Goal: Task Accomplishment & Management: Complete application form

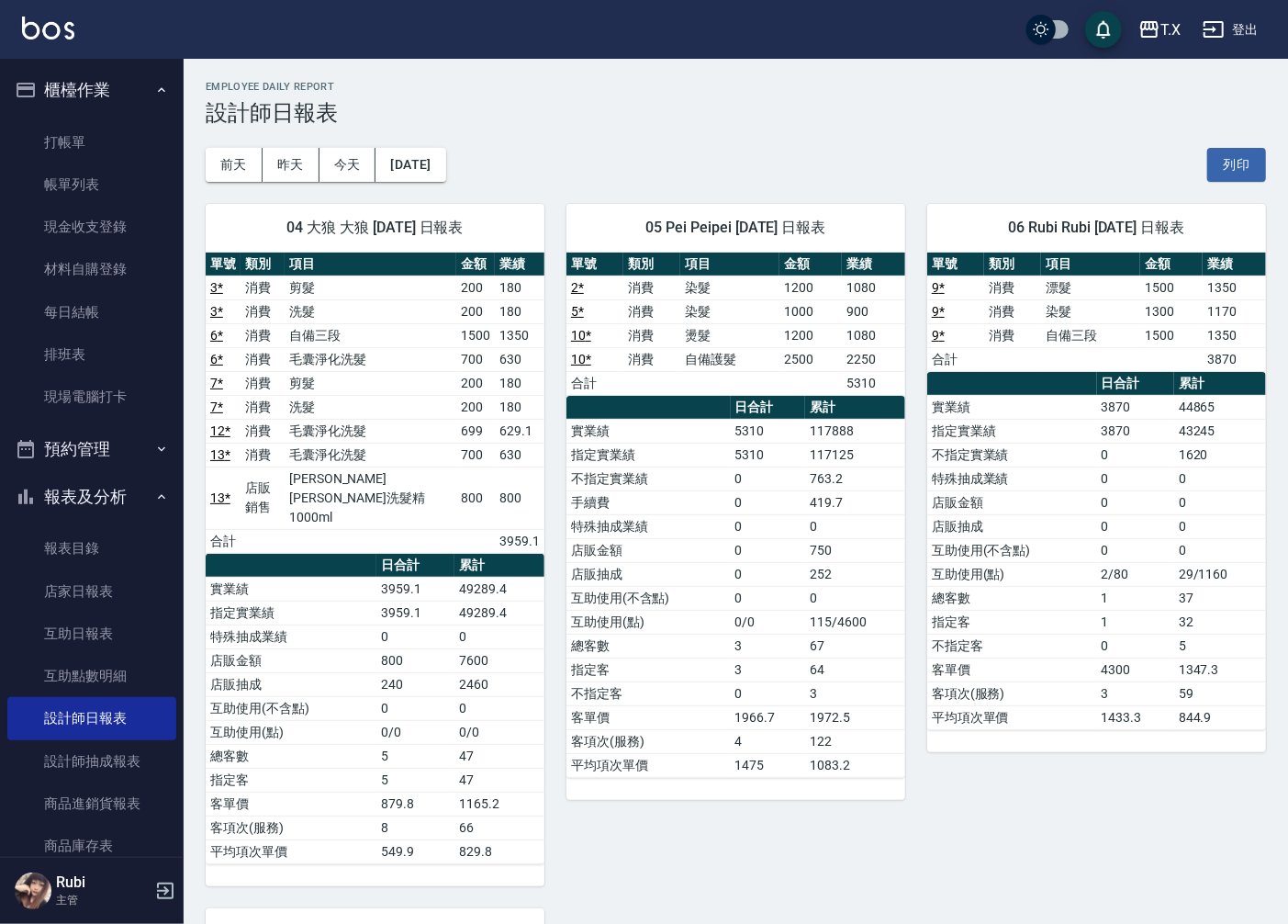
click at [105, 115] on ul "打帳單 帳單列表 現金收支登錄 材料自購登錄 每日結帳 排班表 現場電腦打卡" at bounding box center [92, 270] width 168 height 313
click at [113, 133] on link "打帳單" at bounding box center [92, 141] width 168 height 42
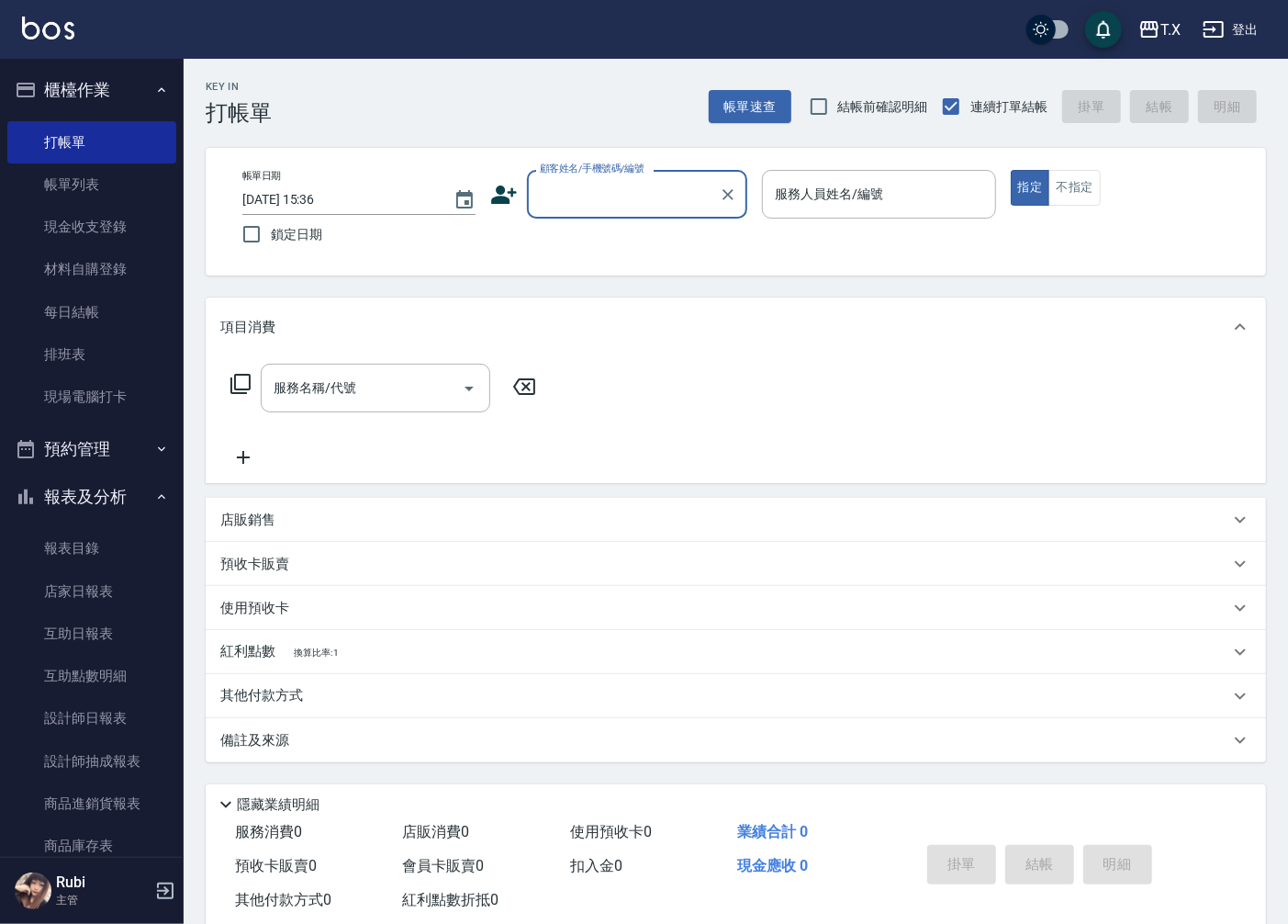
click at [657, 191] on input "顧客姓名/手機號碼/編號" at bounding box center [623, 194] width 176 height 32
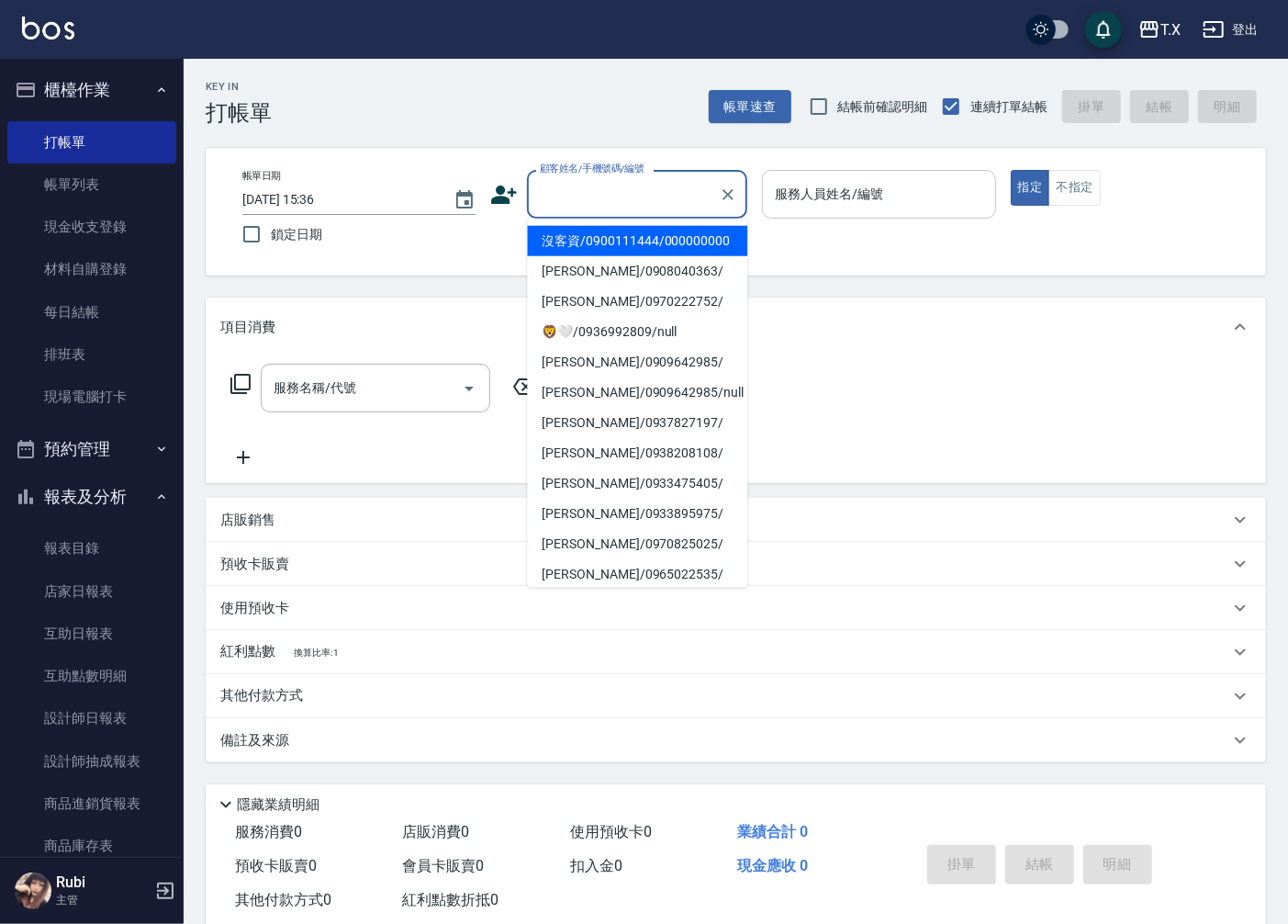
click at [663, 253] on li "沒客資/0900111444/000000000" at bounding box center [637, 240] width 220 height 30
type input "沒客資/0900111444/000000000"
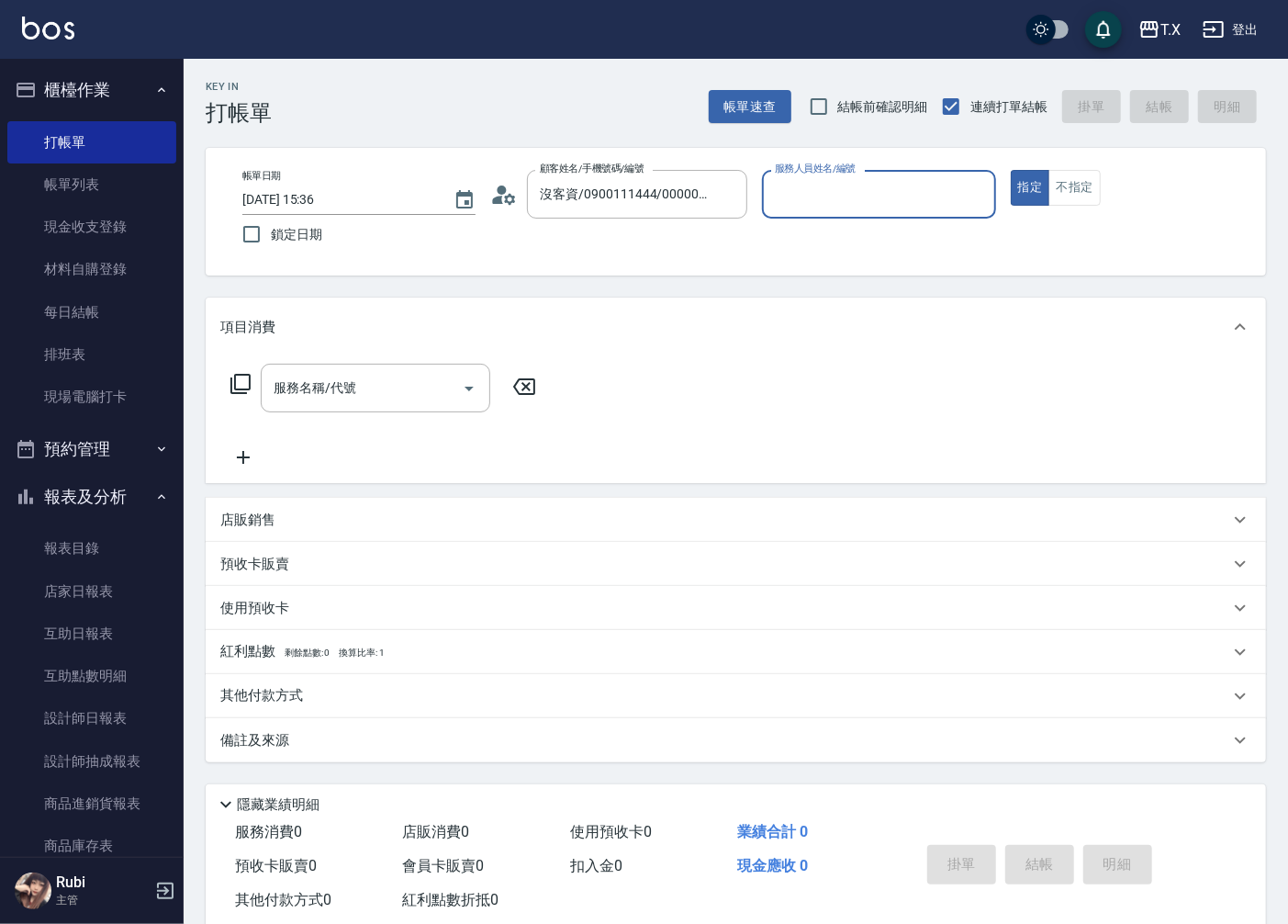
click at [845, 203] on input "服務人員姓名/編號" at bounding box center [878, 194] width 217 height 32
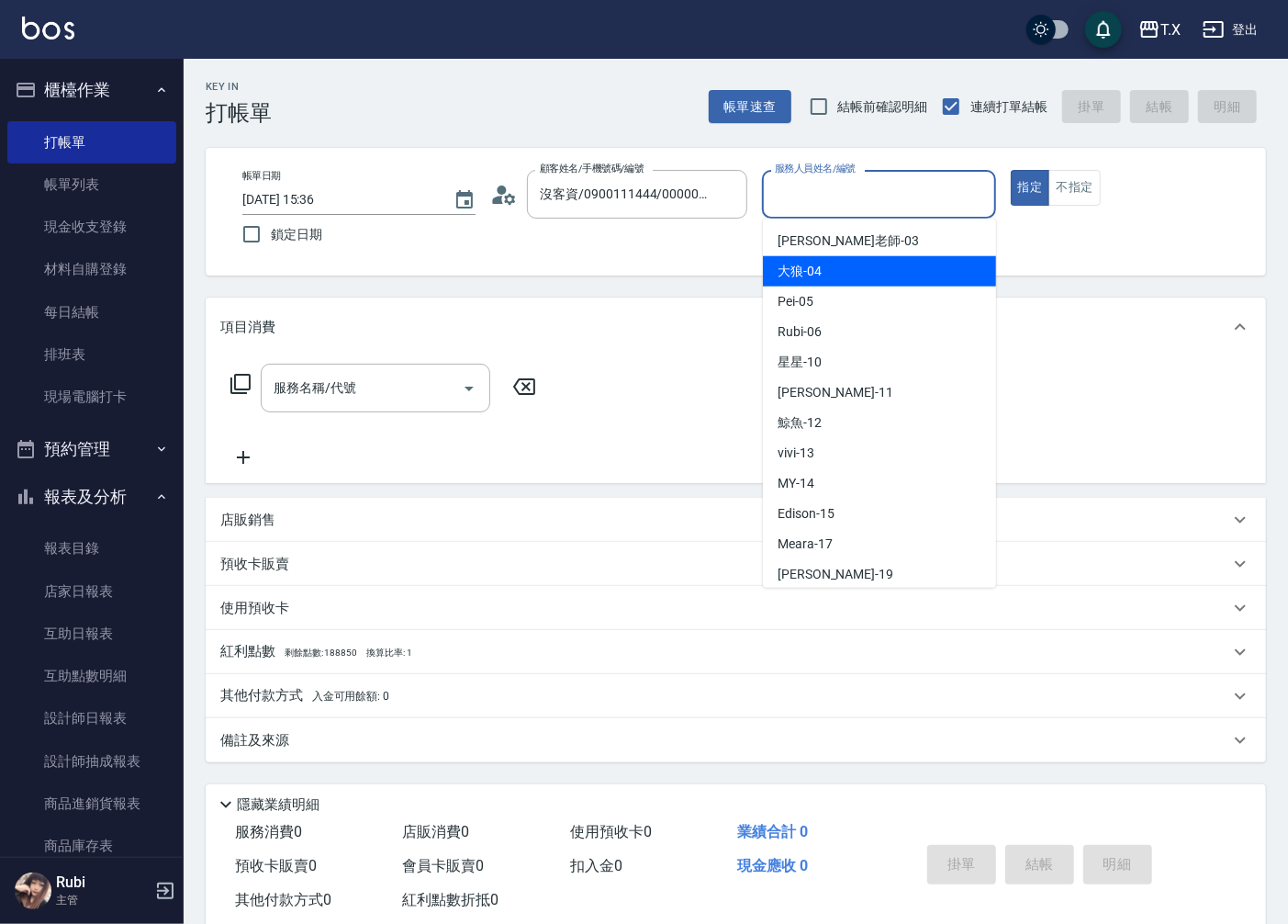
click at [837, 277] on div "大狼 -04" at bounding box center [879, 271] width 233 height 30
type input "大狼-04"
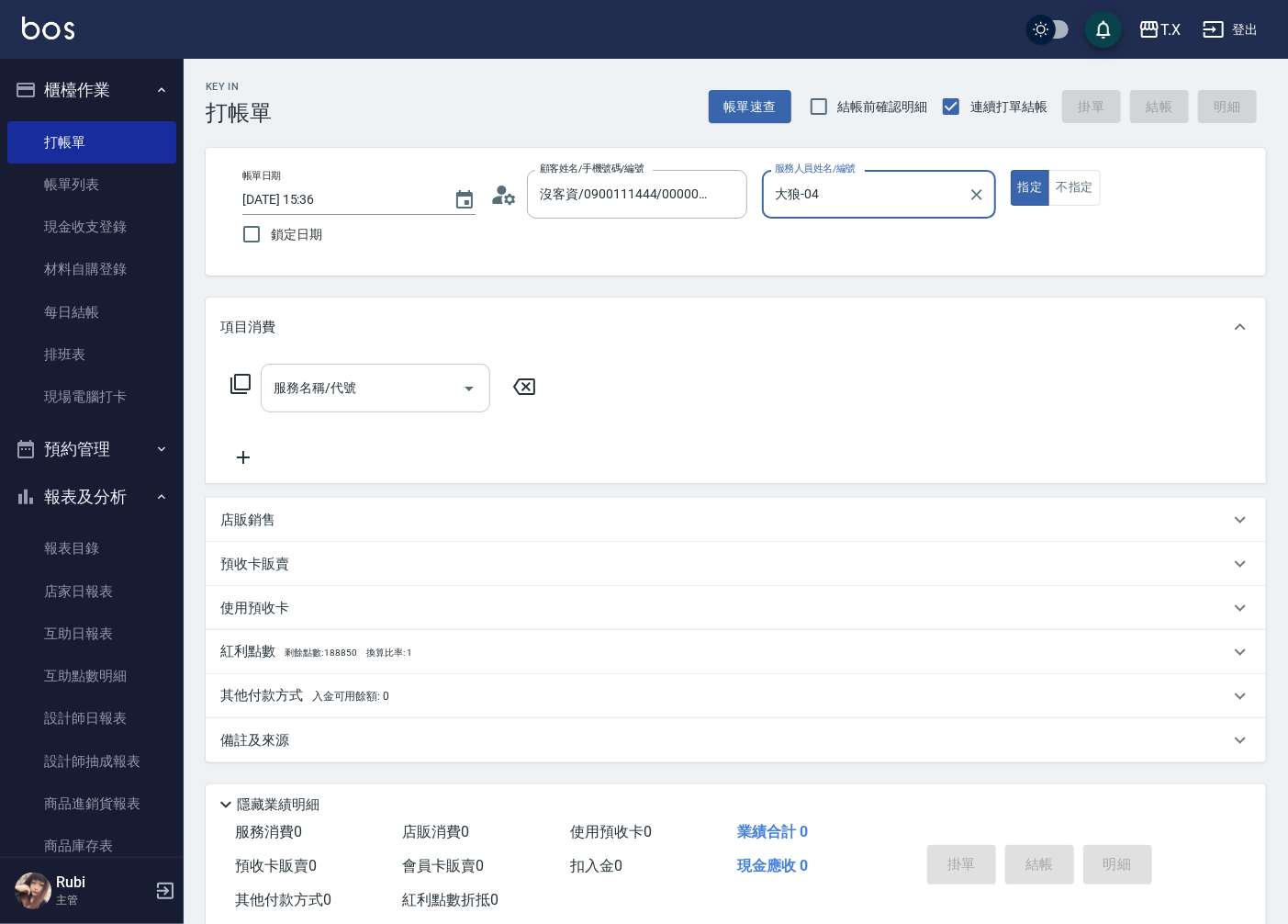
click at [371, 400] on input "服務名稱/代號" at bounding box center [361, 388] width 185 height 32
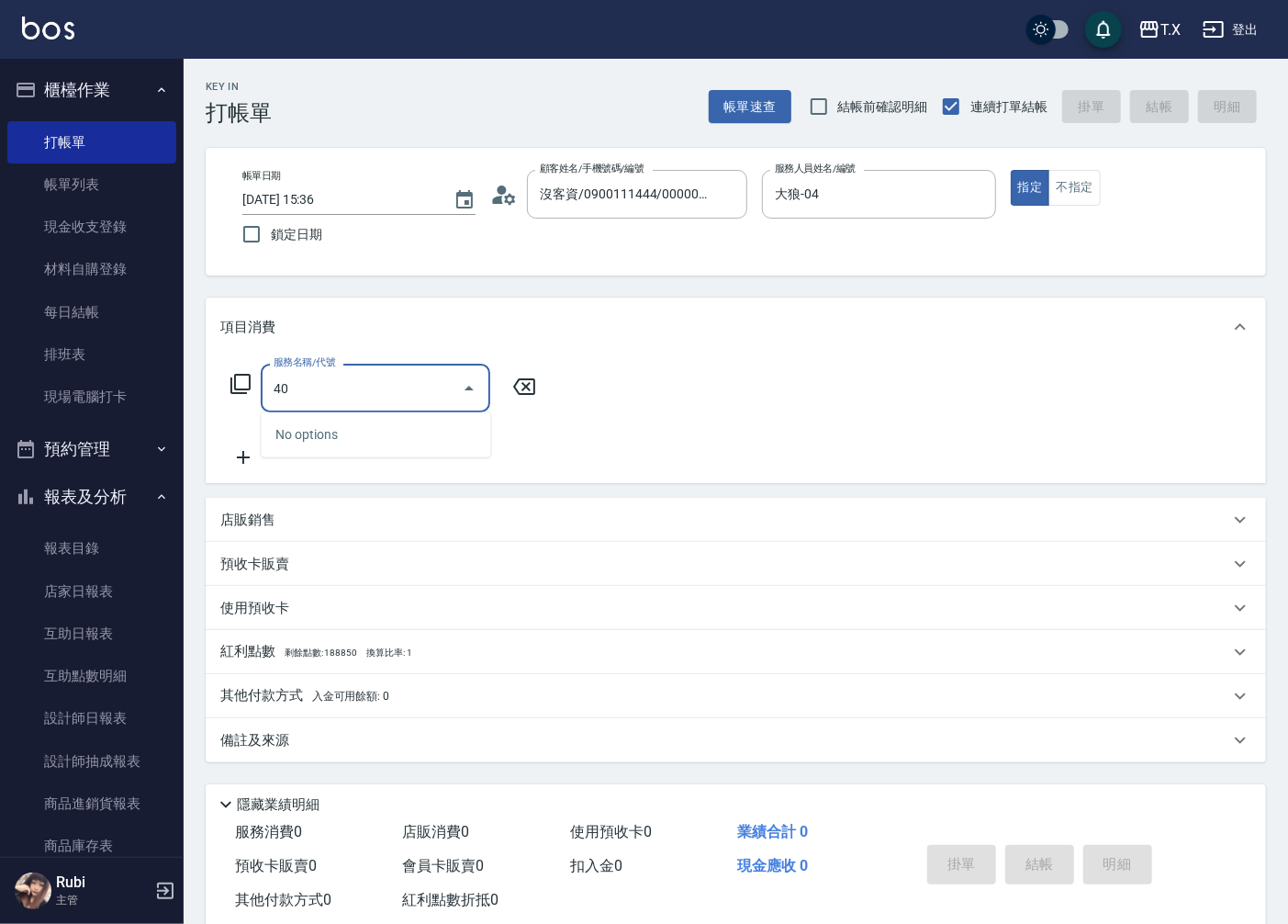
type input "401"
type input "20"
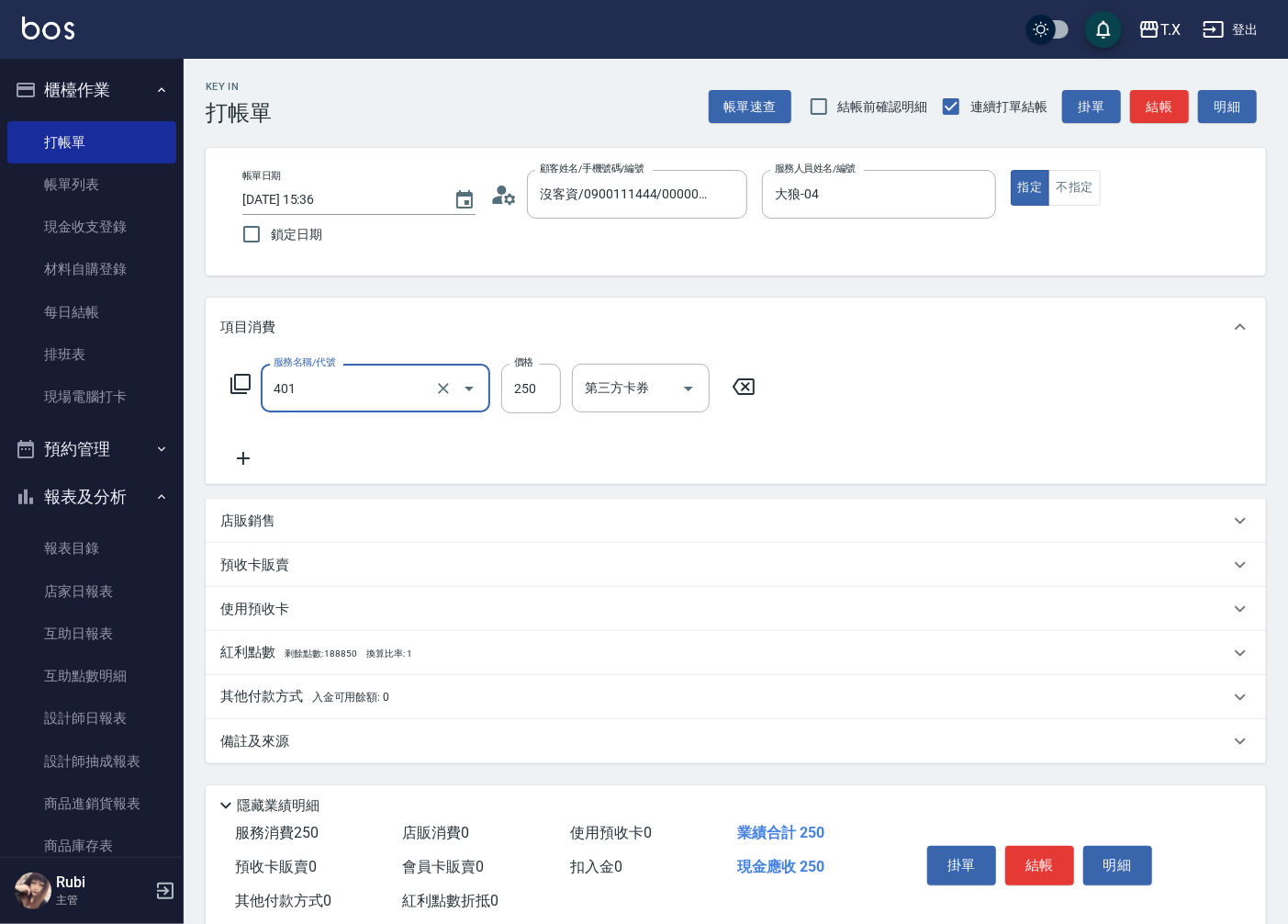
type input "剪髮(401)"
type input "2"
type input "0"
type input "200"
type input "20"
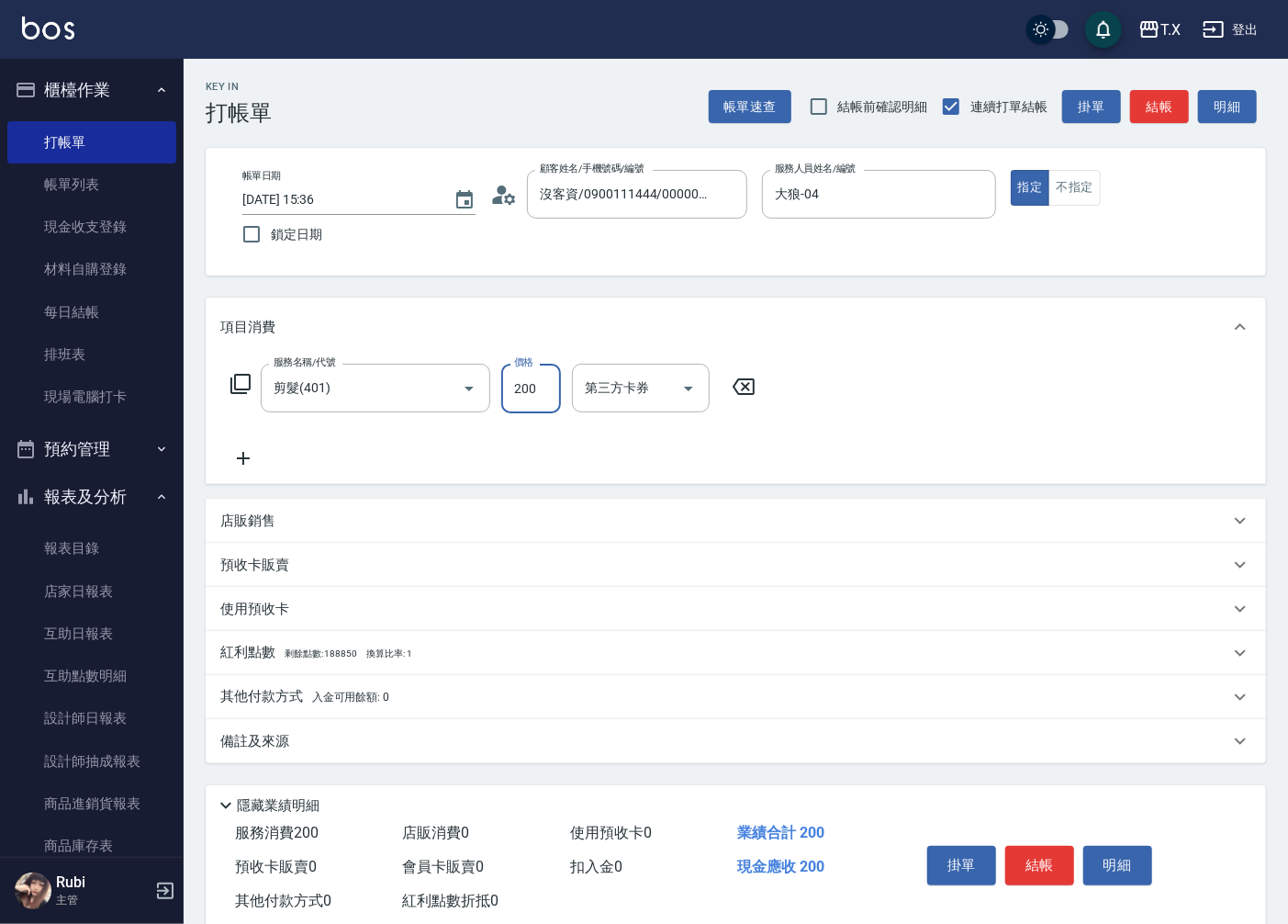
type input "200"
click at [1049, 868] on button "結帳" at bounding box center [1039, 865] width 69 height 39
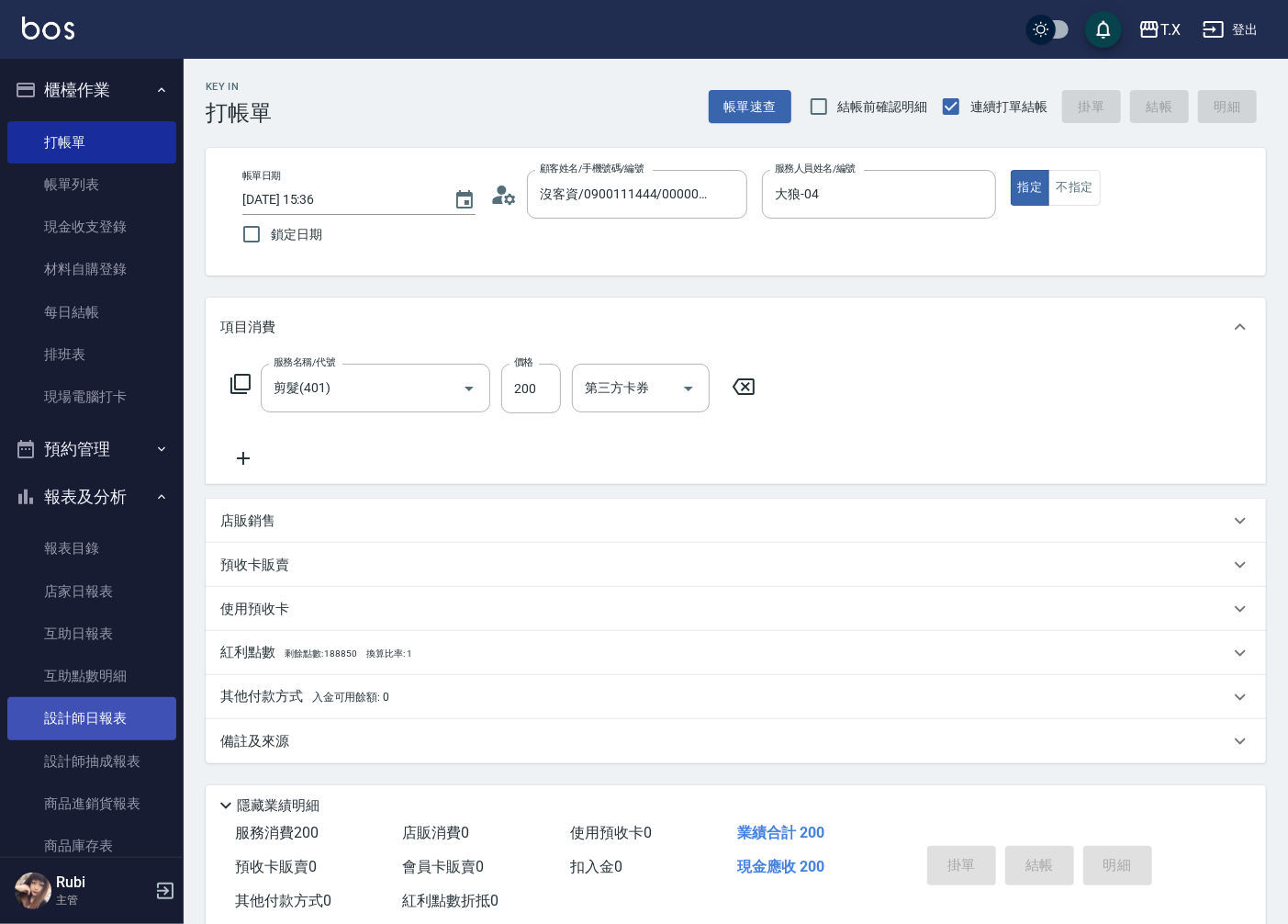
type input "[DATE] 15:37"
type input "0"
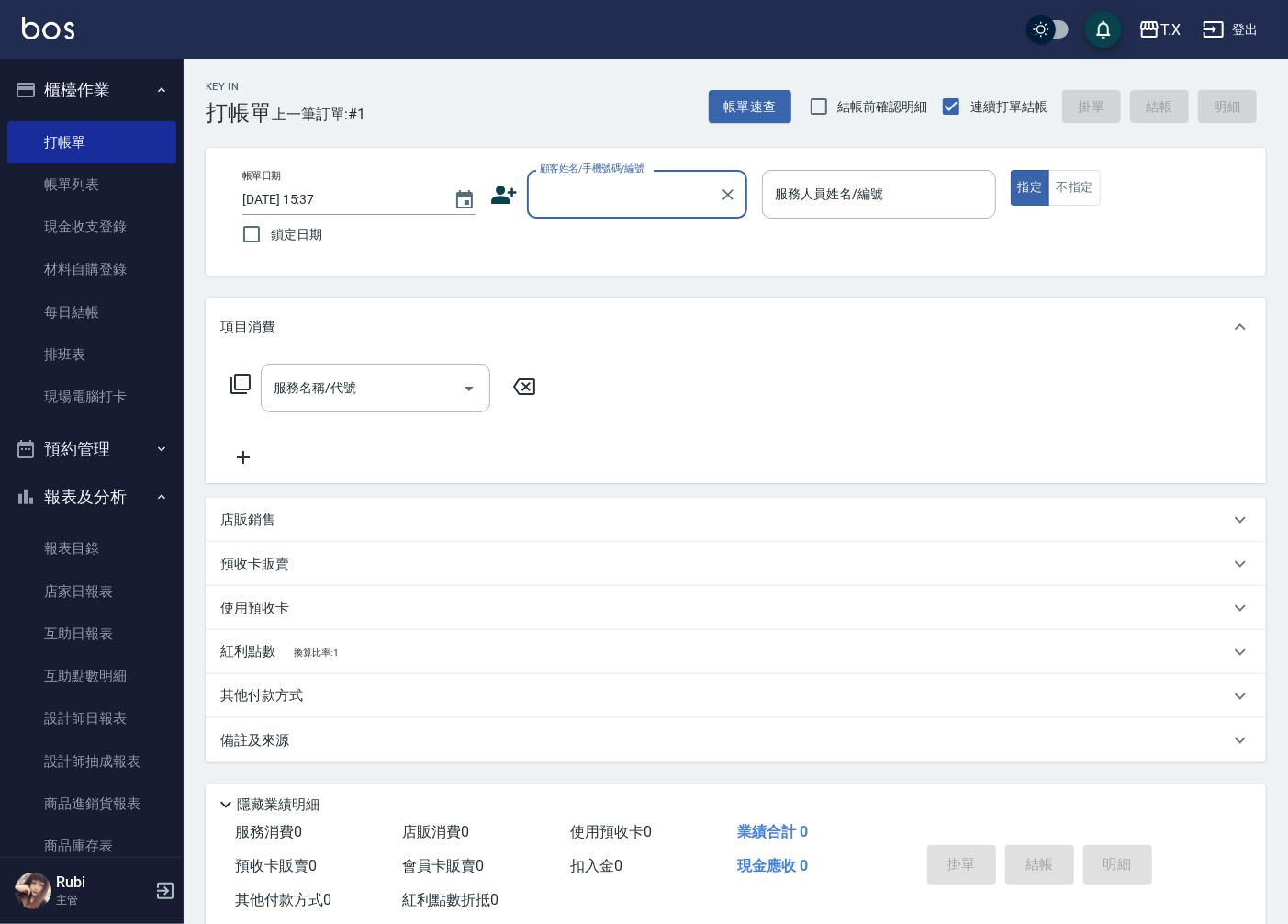
click at [600, 198] on input "顧客姓名/手機號碼/編號" at bounding box center [623, 194] width 176 height 32
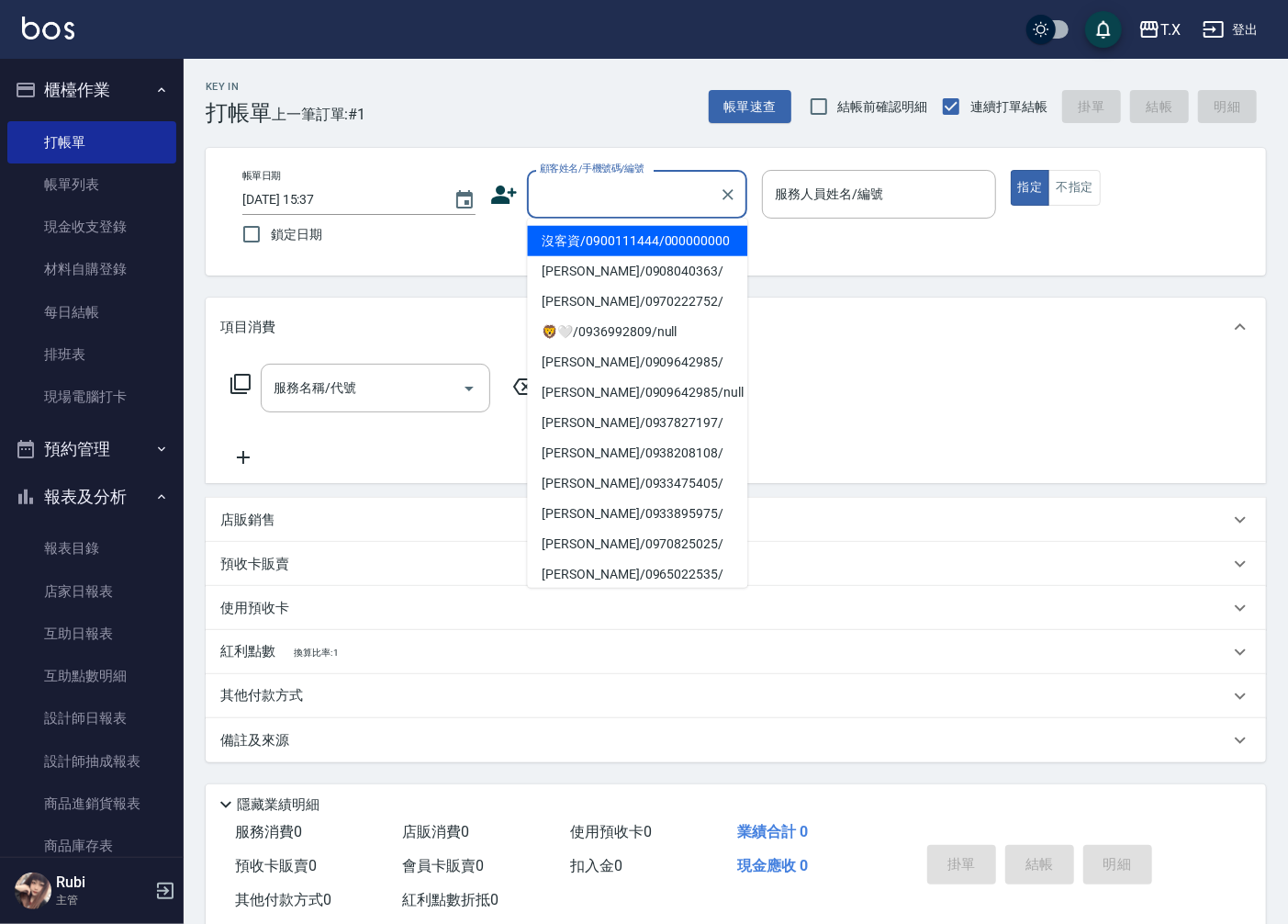
click at [600, 235] on li "沒客資/0900111444/000000000" at bounding box center [637, 240] width 220 height 30
type input "沒客資/0900111444/000000000"
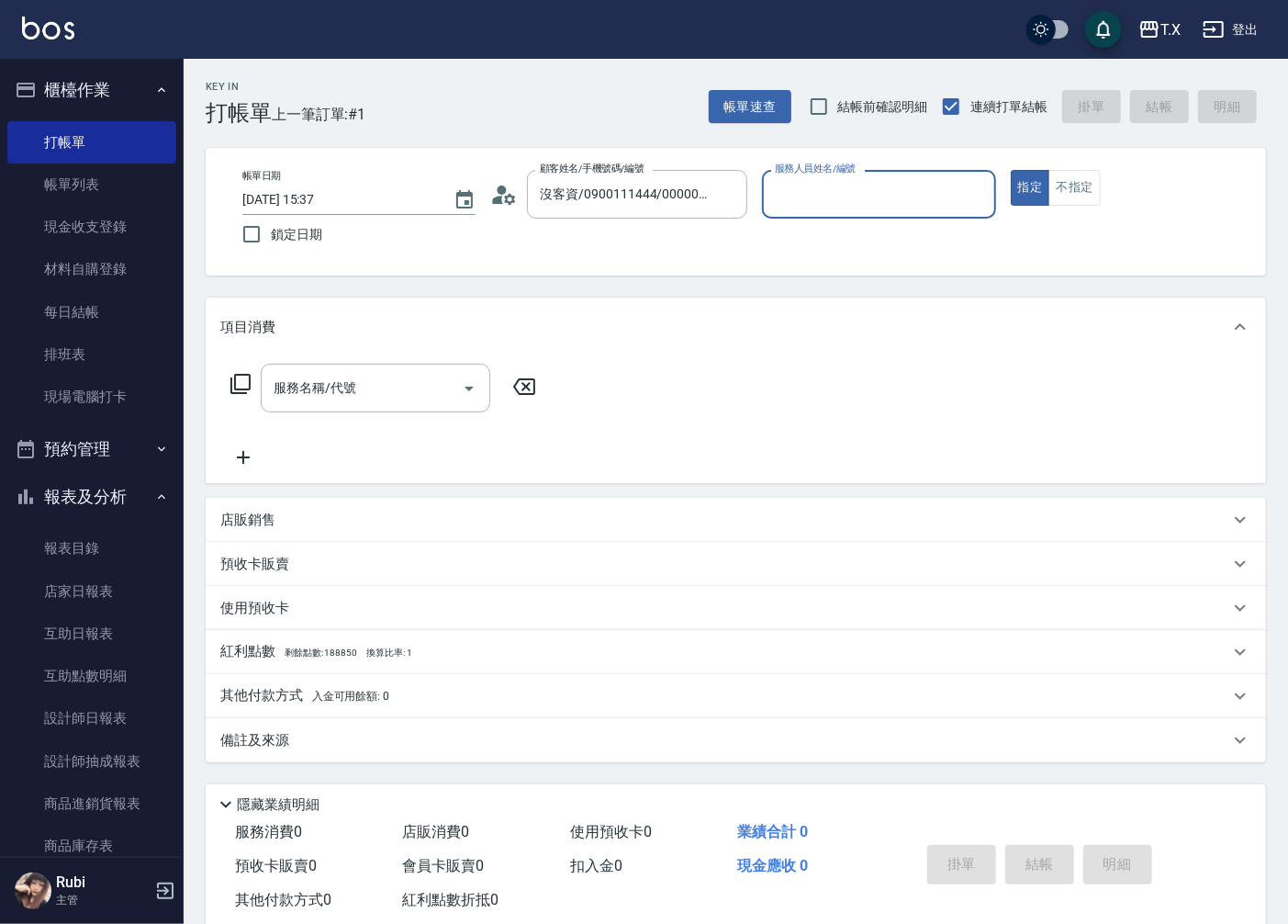
click at [825, 188] on input "服務人員姓名/編號" at bounding box center [878, 194] width 217 height 32
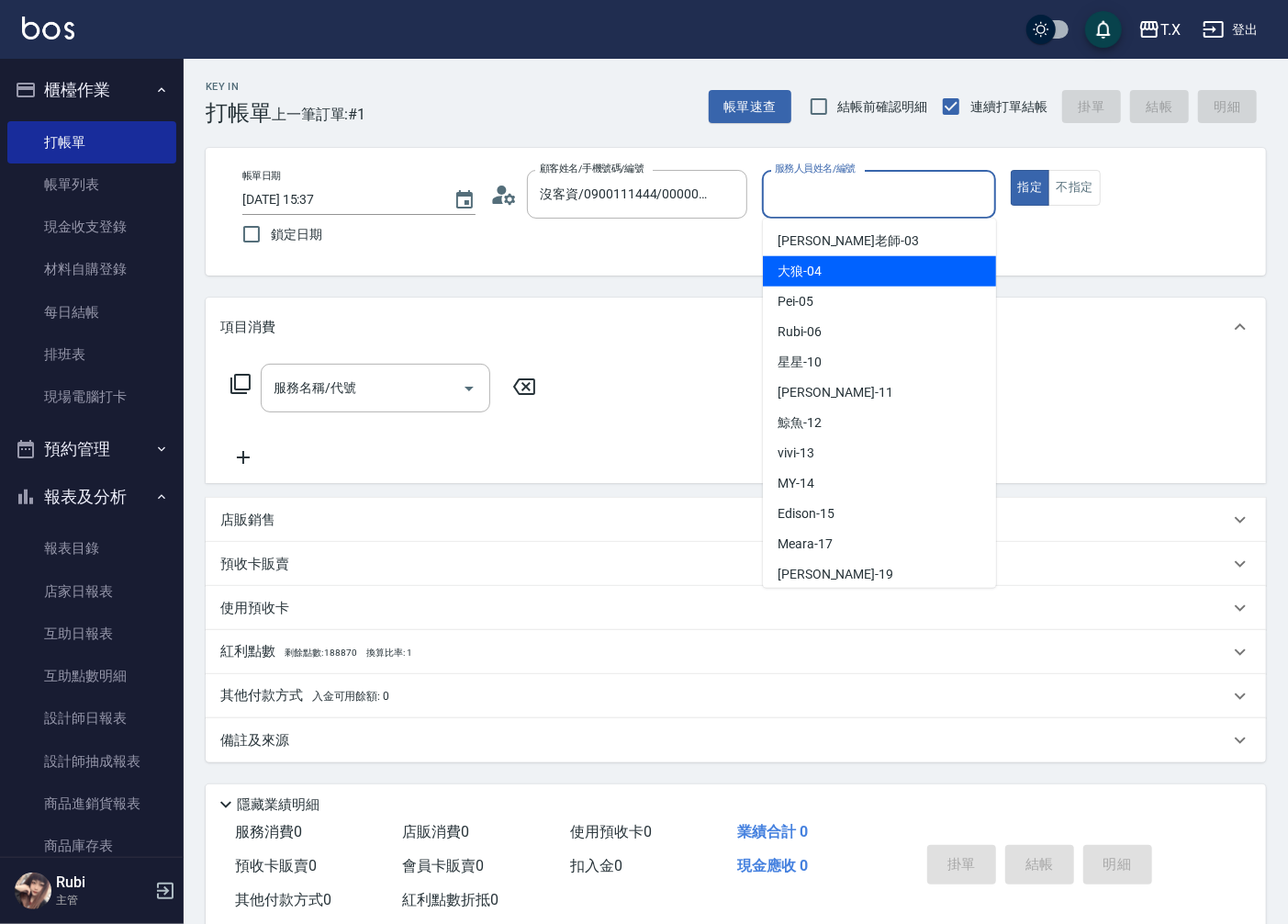
click at [828, 260] on div "大狼 -04" at bounding box center [879, 271] width 233 height 30
type input "大狼-04"
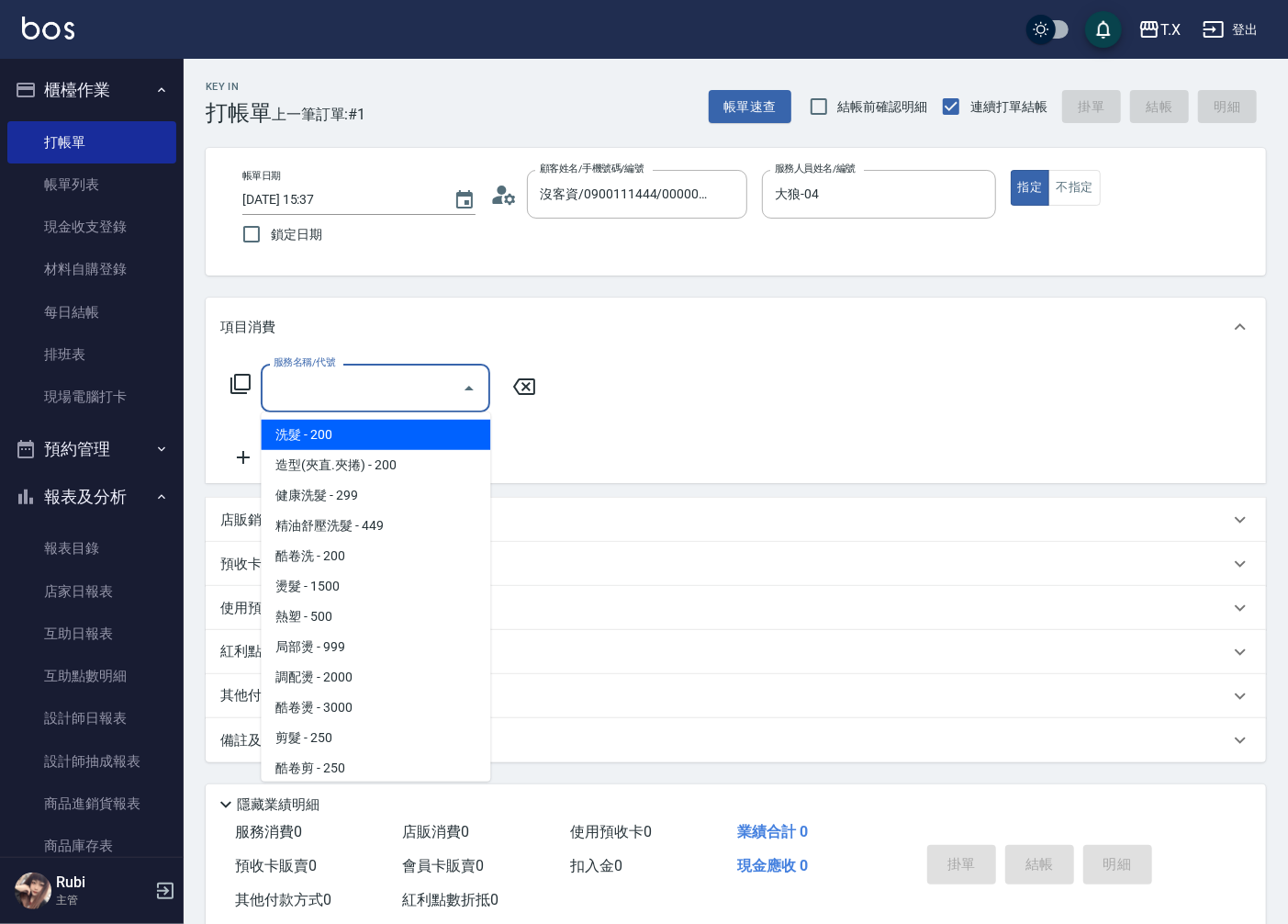
click at [354, 377] on input "服務名稱/代號" at bounding box center [361, 388] width 185 height 32
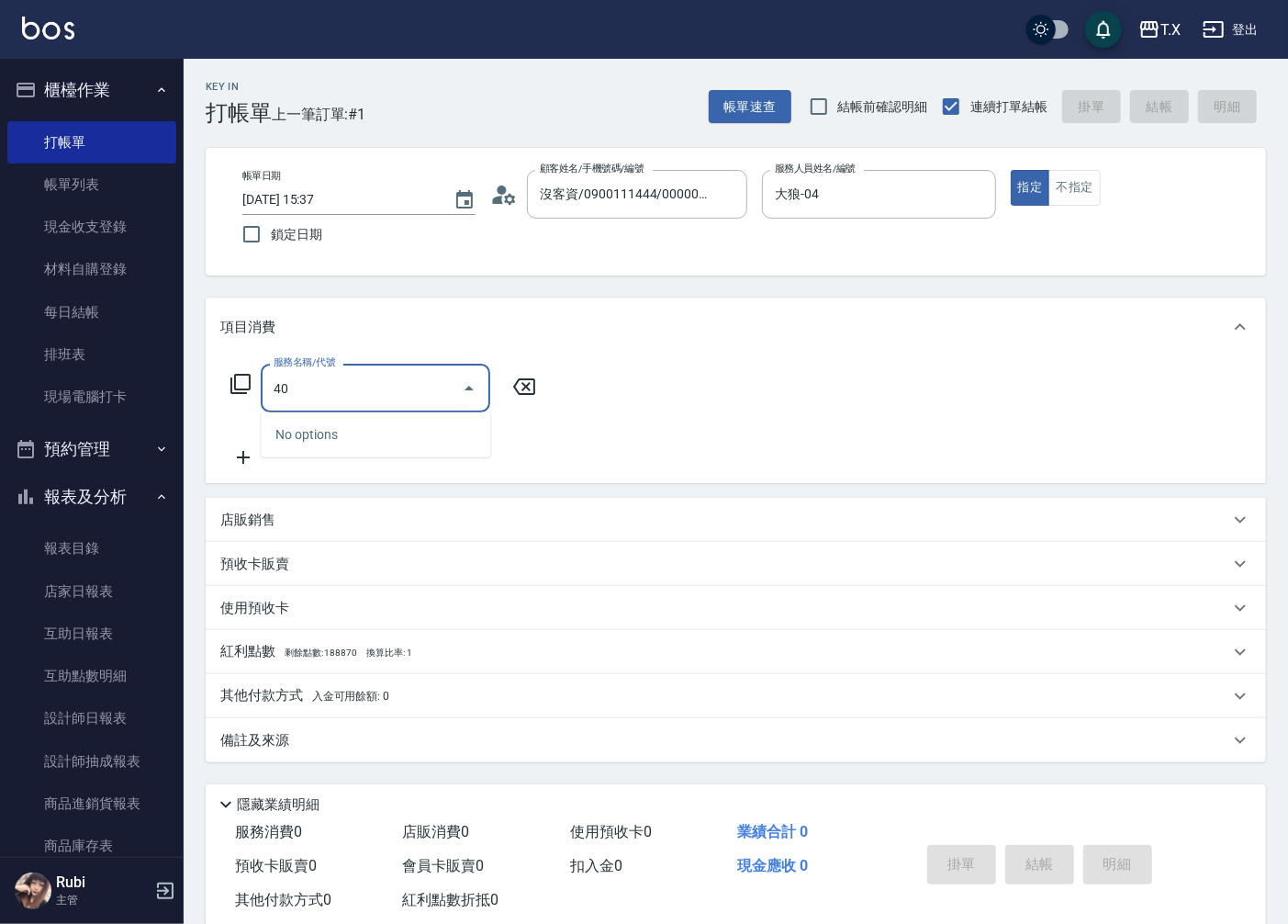
type input "401"
type input "20"
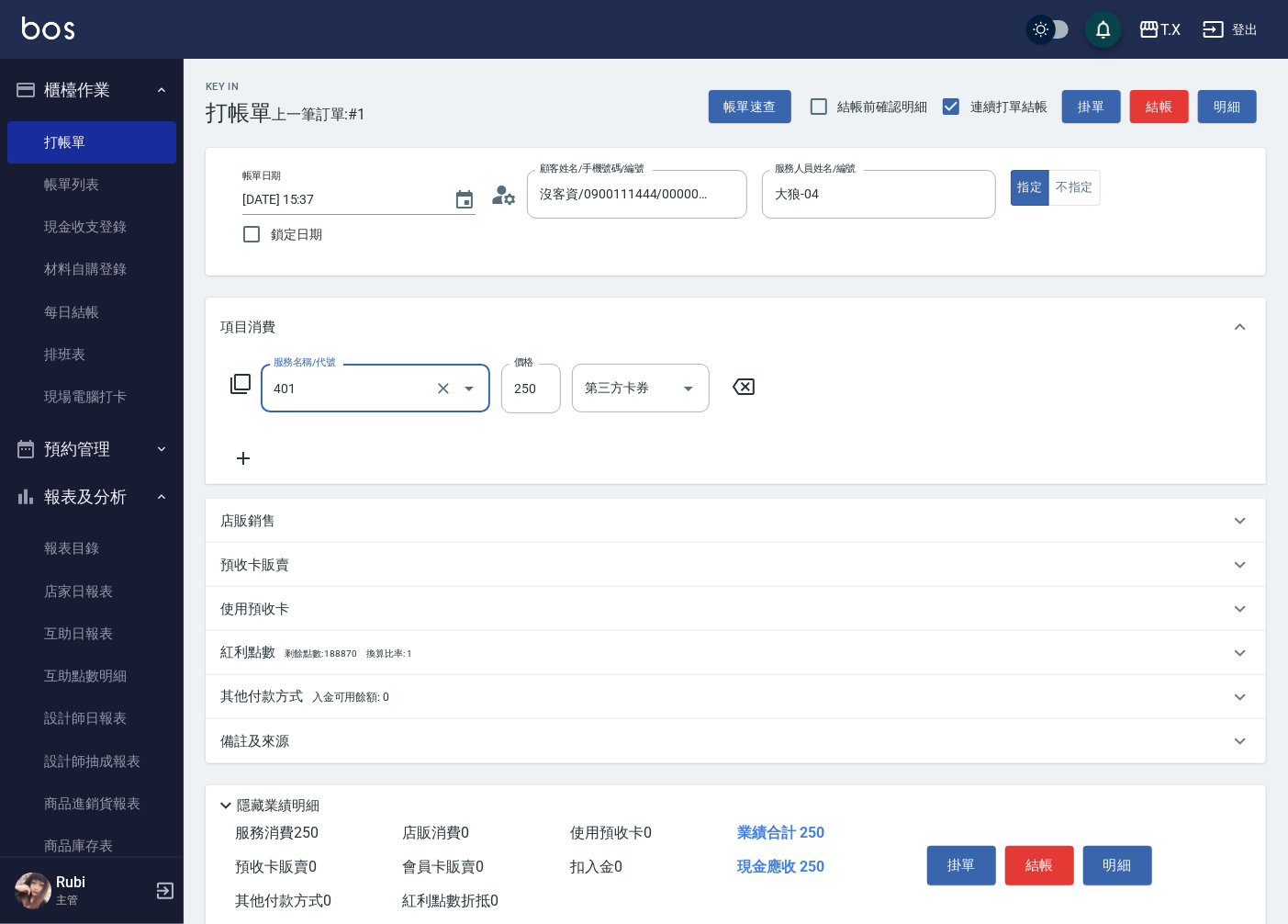
type input "剪髮(401)"
type input "2"
type input "0"
type input "200"
type input "20"
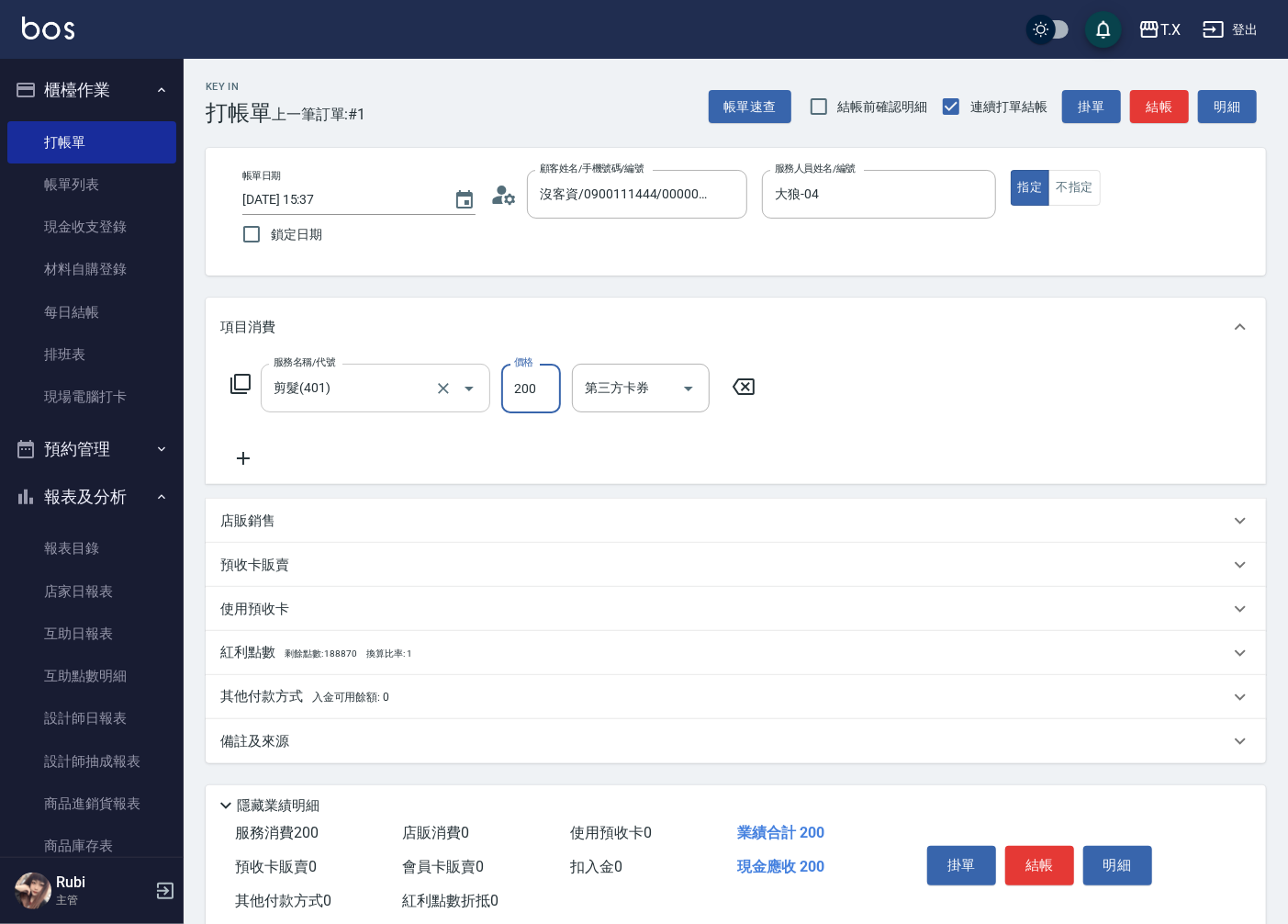
type input "200"
click at [1049, 868] on button "結帳" at bounding box center [1039, 865] width 69 height 39
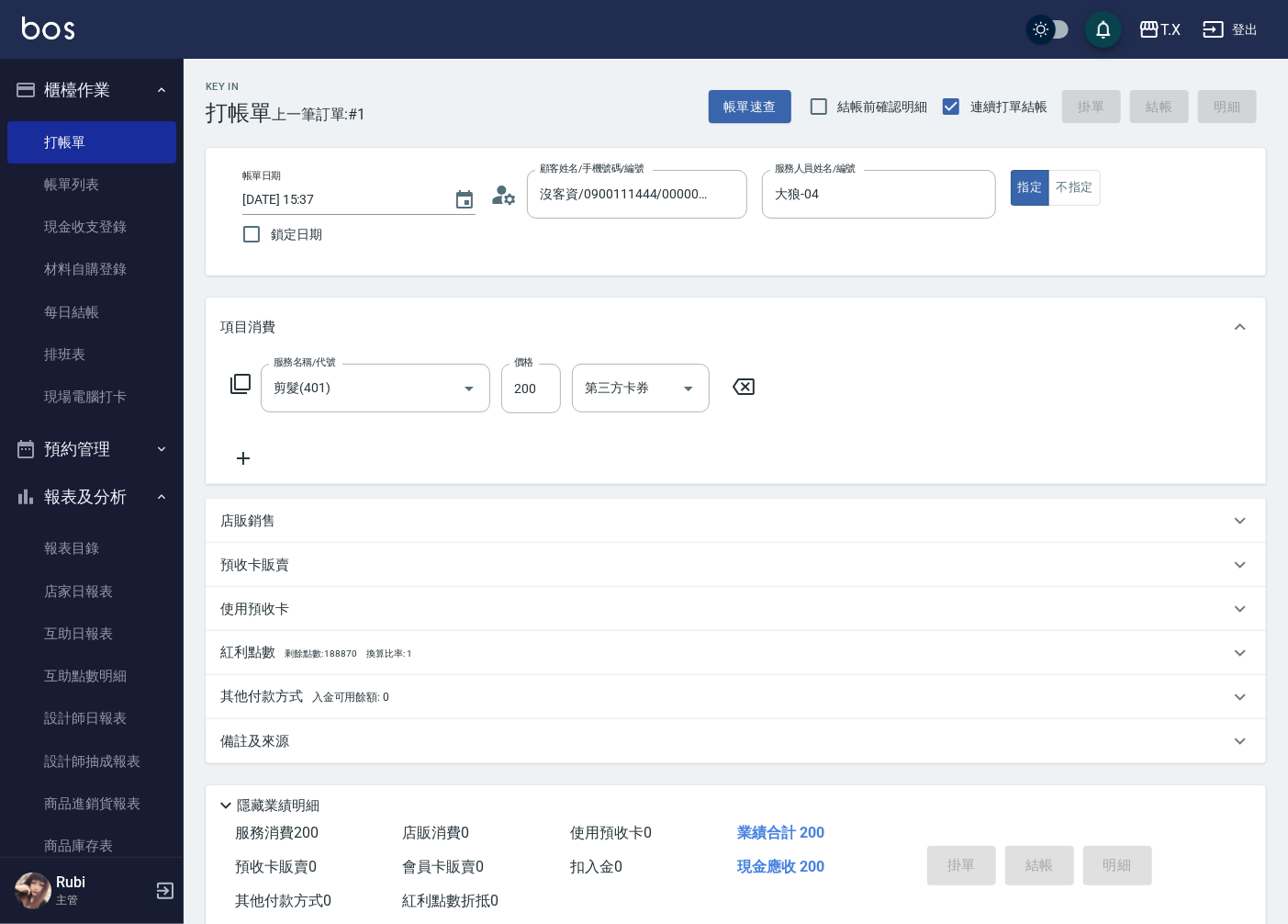
type input "0"
